Goal: Task Accomplishment & Management: Use online tool/utility

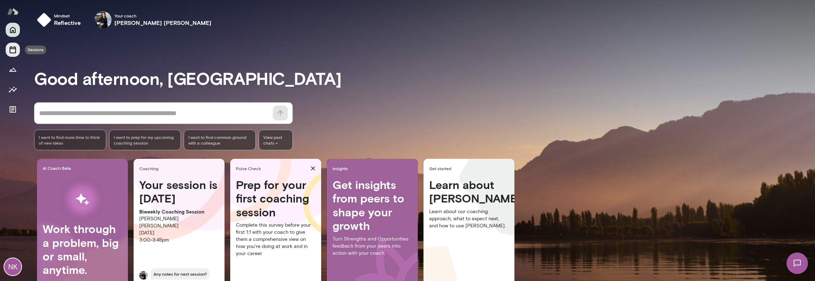
click at [10, 51] on icon "Sessions" at bounding box center [13, 49] width 6 height 7
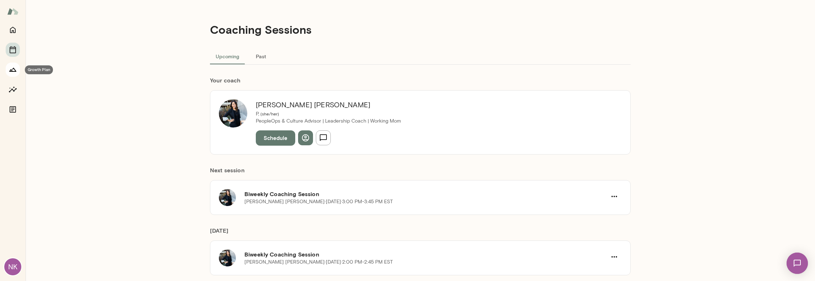
click at [11, 68] on icon "Growth Plan" at bounding box center [13, 69] width 9 height 9
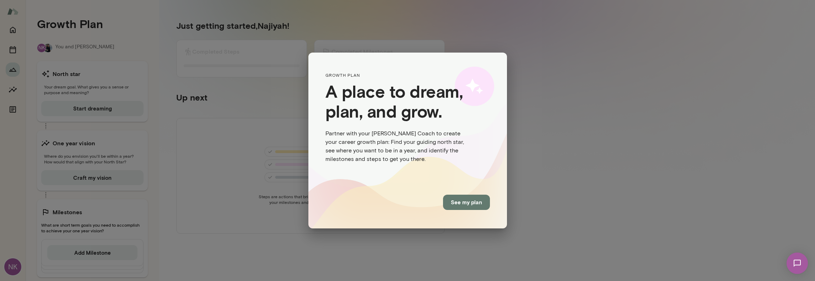
click at [260, 201] on div "GROWTH PLAN A place to dream, plan, and grow. Partner with your Mento Coach to …" at bounding box center [407, 140] width 815 height 281
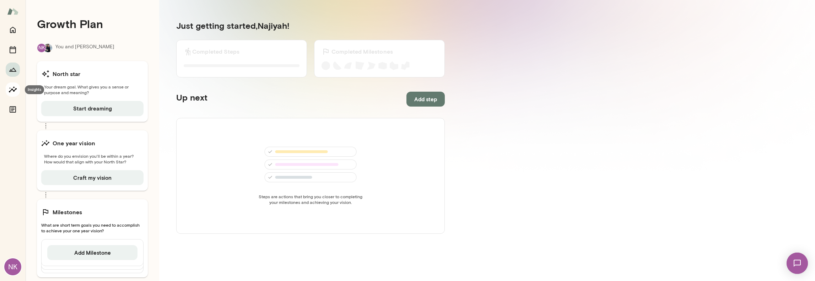
click at [12, 91] on icon "Insights" at bounding box center [13, 89] width 9 height 9
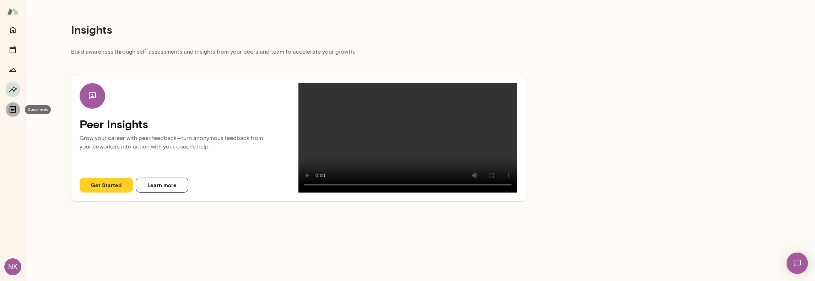
click at [12, 108] on icon "Documents" at bounding box center [13, 109] width 6 height 6
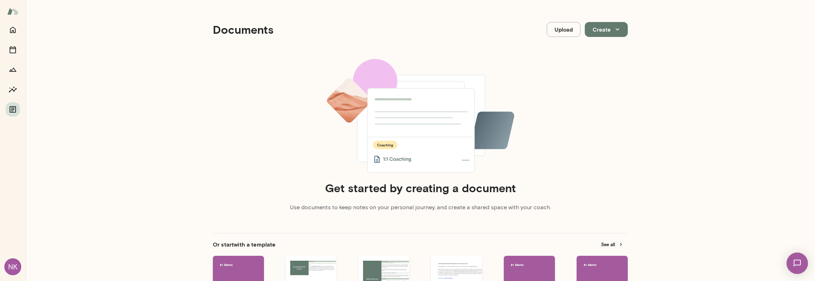
click at [16, 268] on div "NK" at bounding box center [12, 266] width 17 height 17
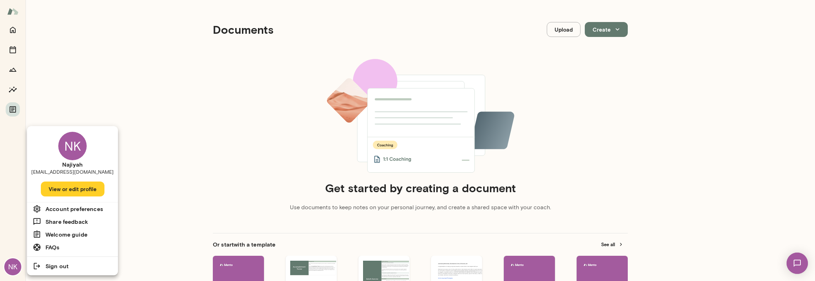
click at [46, 248] on h6 "FAQs" at bounding box center [52, 247] width 14 height 9
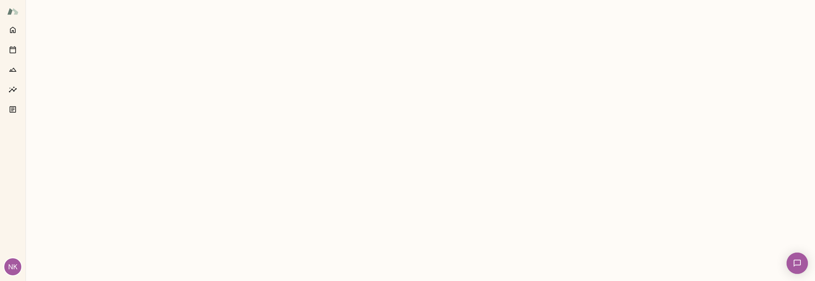
click at [12, 261] on div "NK" at bounding box center [12, 266] width 17 height 17
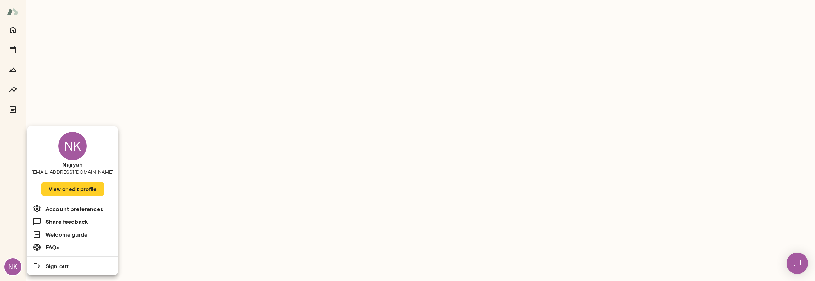
click at [56, 249] on h6 "FAQs" at bounding box center [52, 247] width 14 height 9
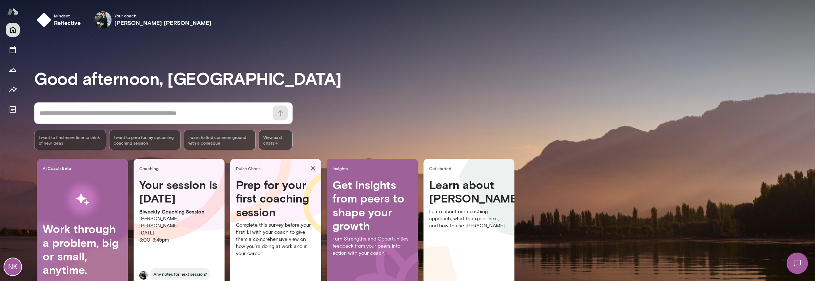
click at [422, 85] on h3 "Good afternoon, [GEOGRAPHIC_DATA]" at bounding box center [424, 78] width 781 height 20
click at [16, 270] on div "NK" at bounding box center [12, 266] width 17 height 17
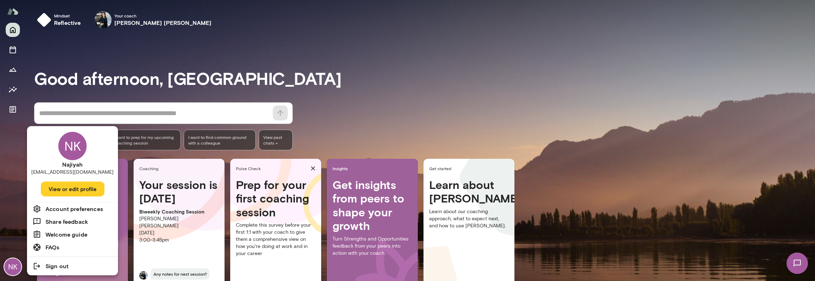
click at [80, 236] on h6 "Welcome guide" at bounding box center [66, 234] width 42 height 9
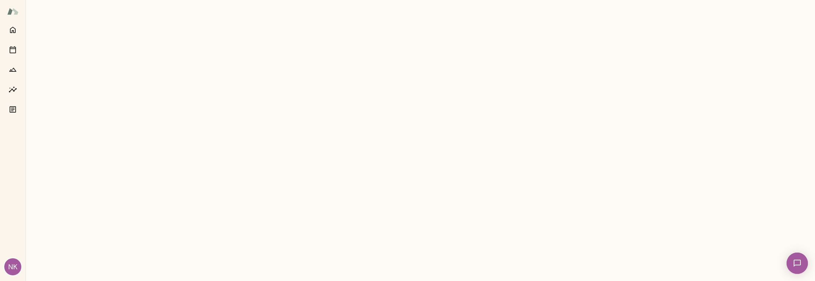
click at [802, 261] on img at bounding box center [796, 263] width 29 height 29
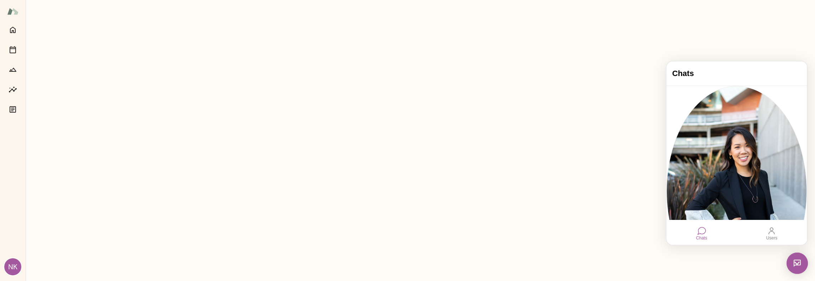
click at [704, 236] on div "Chats" at bounding box center [701, 237] width 11 height 5
click at [775, 237] on div "Users" at bounding box center [771, 237] width 11 height 5
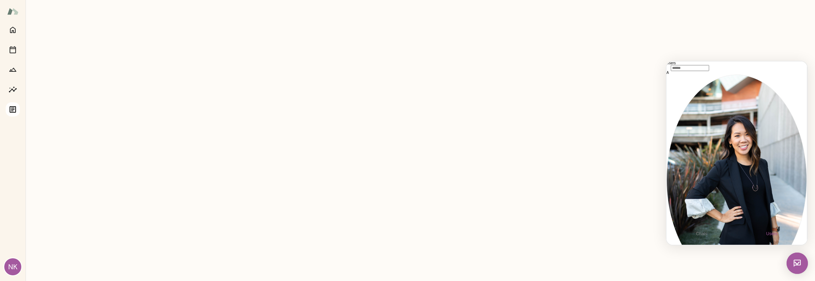
click at [12, 108] on icon "Documents" at bounding box center [13, 109] width 6 height 6
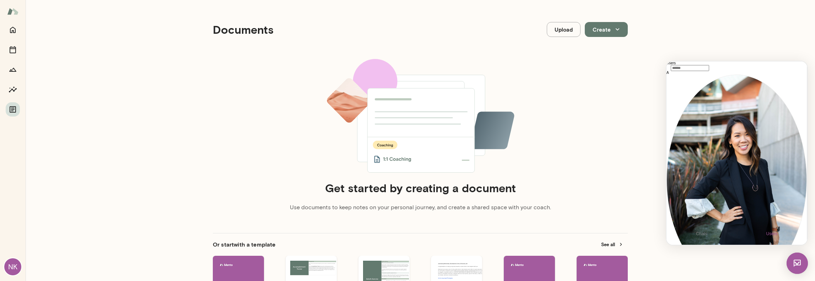
scroll to position [107, 0]
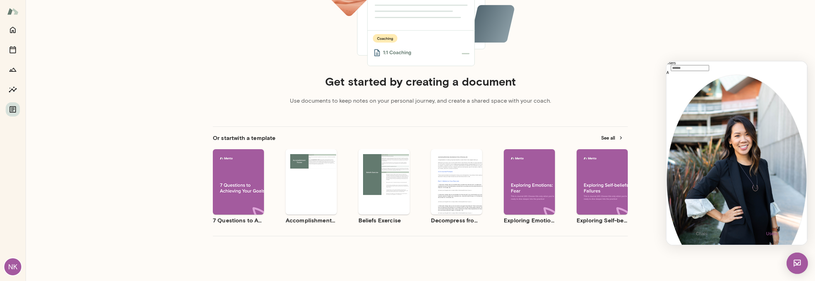
click at [793, 263] on img at bounding box center [796, 263] width 21 height 21
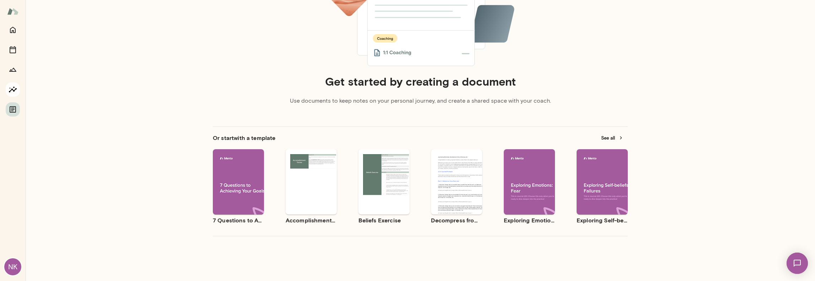
click at [17, 88] on icon "Insights" at bounding box center [13, 89] width 9 height 9
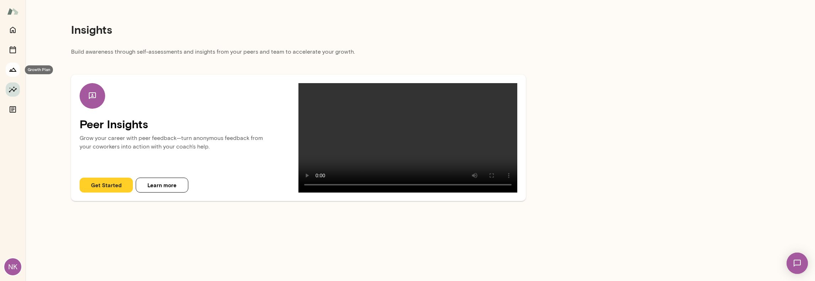
click at [16, 70] on icon "Growth Plan" at bounding box center [13, 69] width 9 height 9
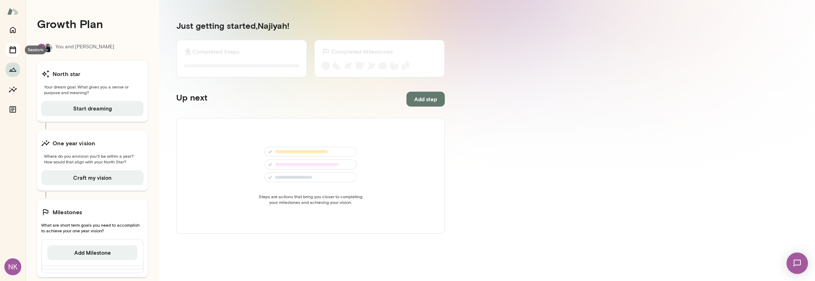
click at [16, 49] on icon "Sessions" at bounding box center [13, 49] width 9 height 9
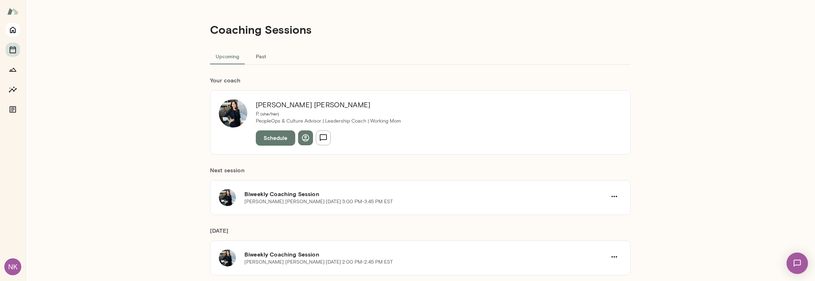
click at [13, 29] on icon "Home" at bounding box center [13, 30] width 9 height 9
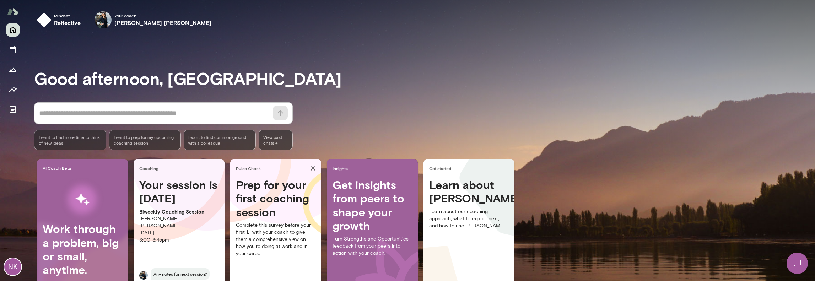
click at [183, 115] on textarea at bounding box center [153, 113] width 229 height 10
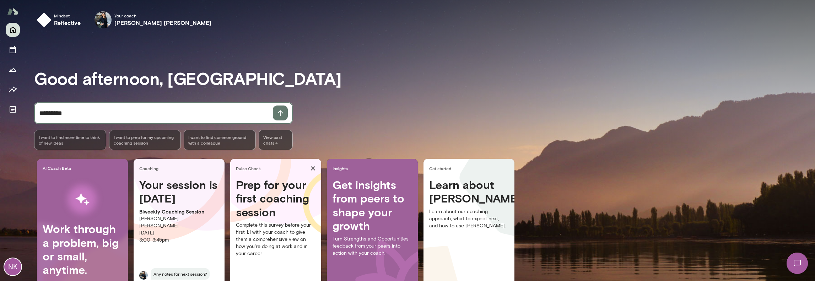
type textarea "*********"
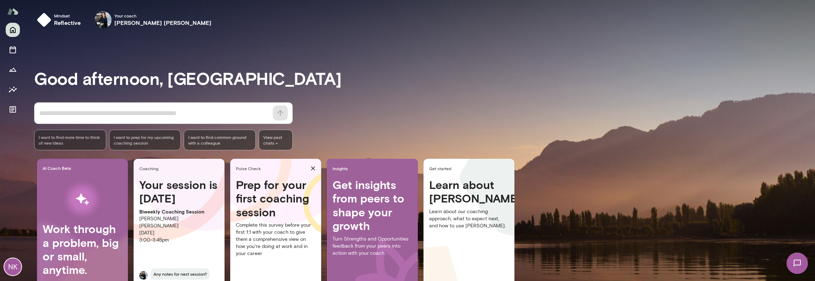
scroll to position [39, 0]
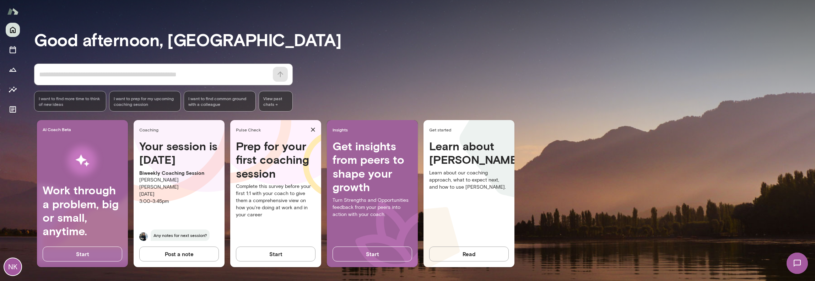
click at [13, 267] on div "NK" at bounding box center [12, 266] width 17 height 17
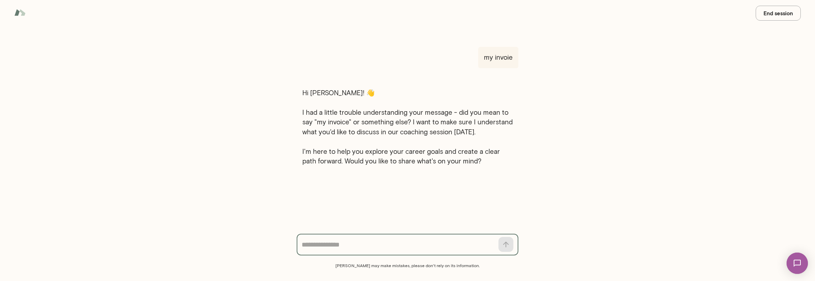
click at [356, 249] on textarea at bounding box center [398, 245] width 192 height 10
type textarea "**********"
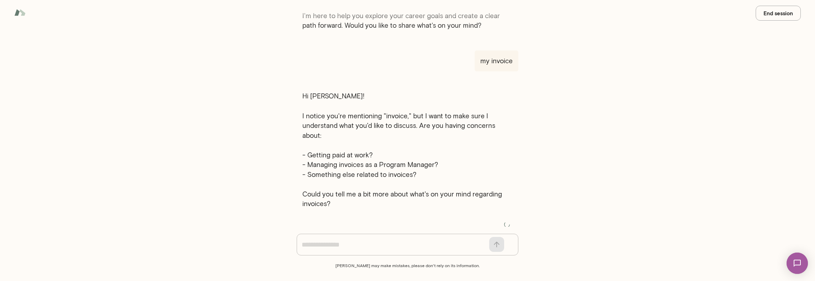
scroll to position [130, 0]
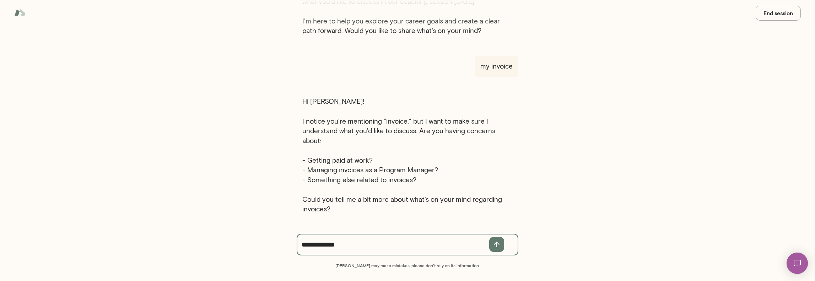
type textarea "**********"
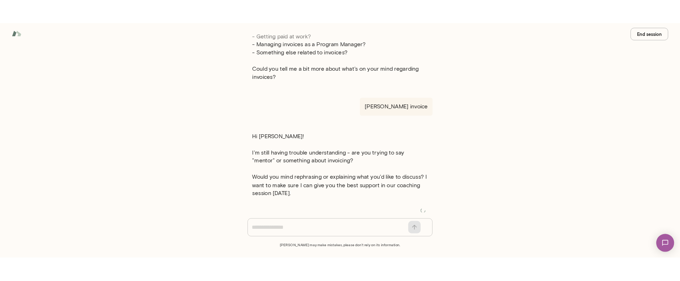
scroll to position [270, 0]
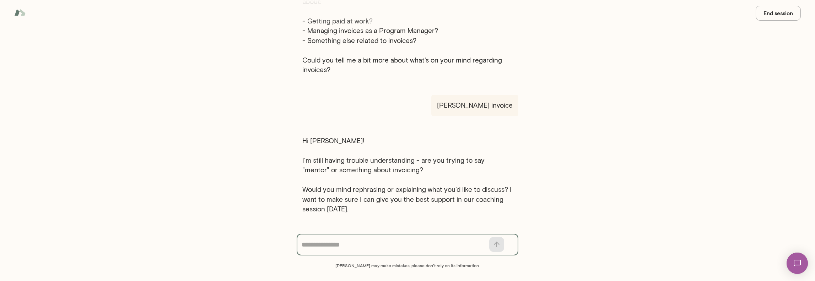
click at [783, 14] on button "End session" at bounding box center [777, 13] width 45 height 15
